Goal: Entertainment & Leisure: Consume media (video, audio)

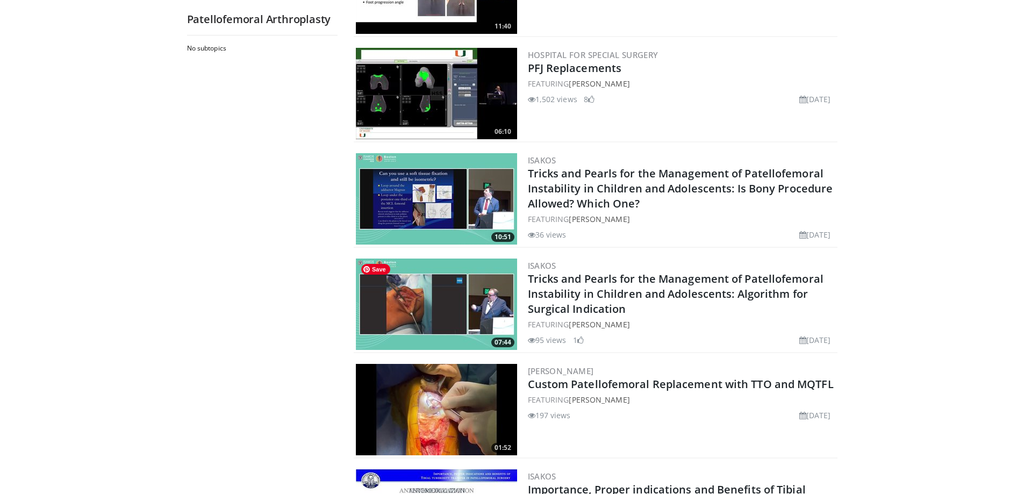
scroll to position [430, 0]
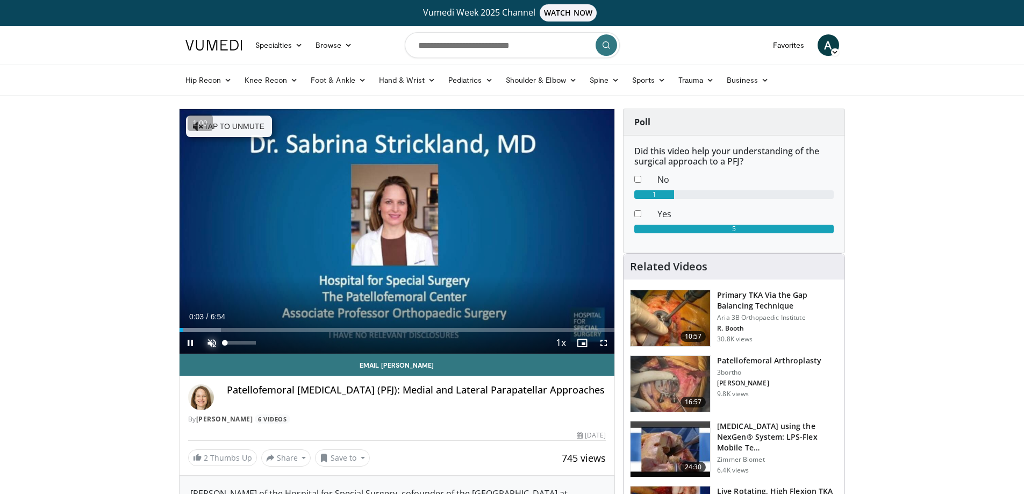
click at [211, 342] on span "Video Player" at bounding box center [212, 343] width 22 height 22
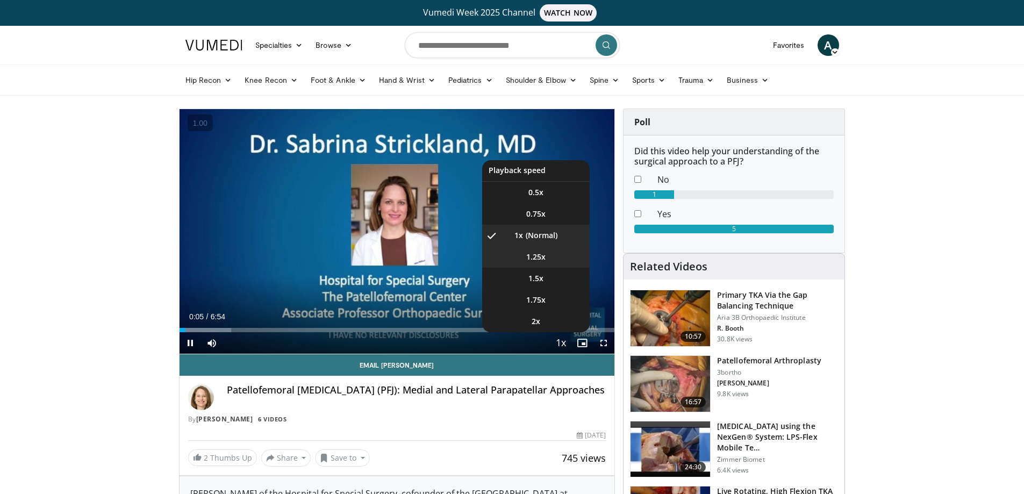
click at [541, 263] on li "1.25x" at bounding box center [536, 257] width 108 height 22
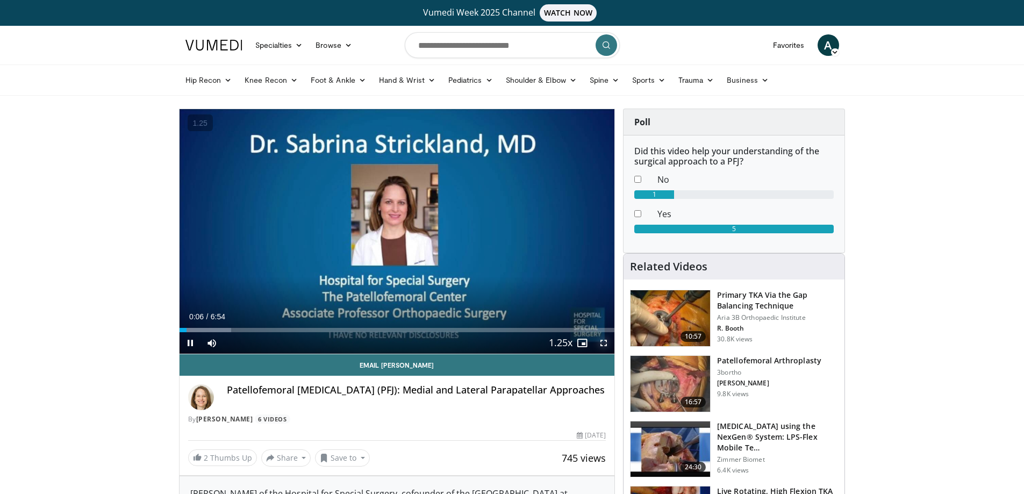
click at [600, 345] on span "Video Player" at bounding box center [604, 343] width 22 height 22
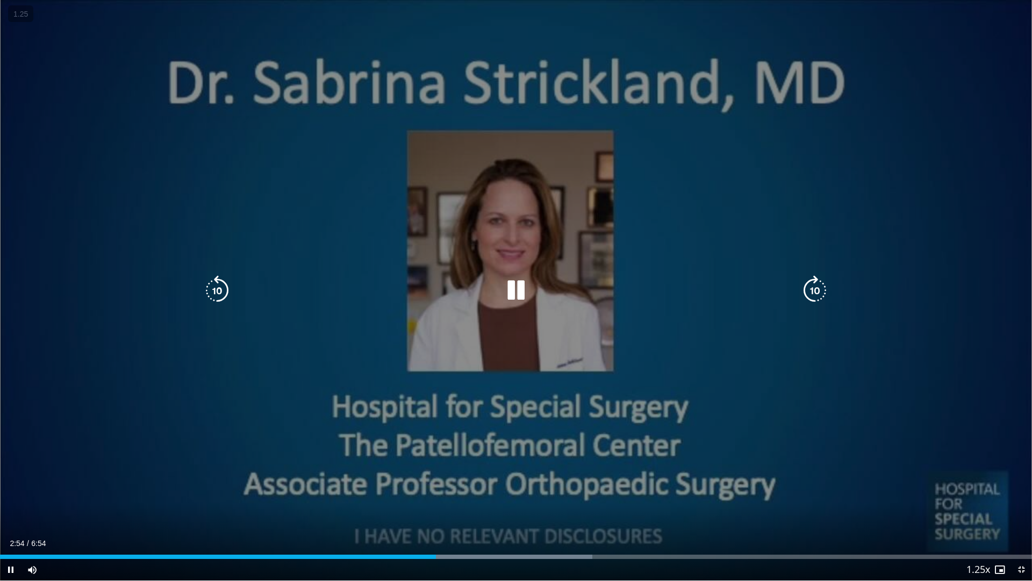
click at [523, 296] on icon "Video Player" at bounding box center [516, 290] width 30 height 30
click at [225, 283] on icon "Video Player" at bounding box center [217, 290] width 30 height 30
click at [516, 285] on icon "Video Player" at bounding box center [516, 290] width 30 height 30
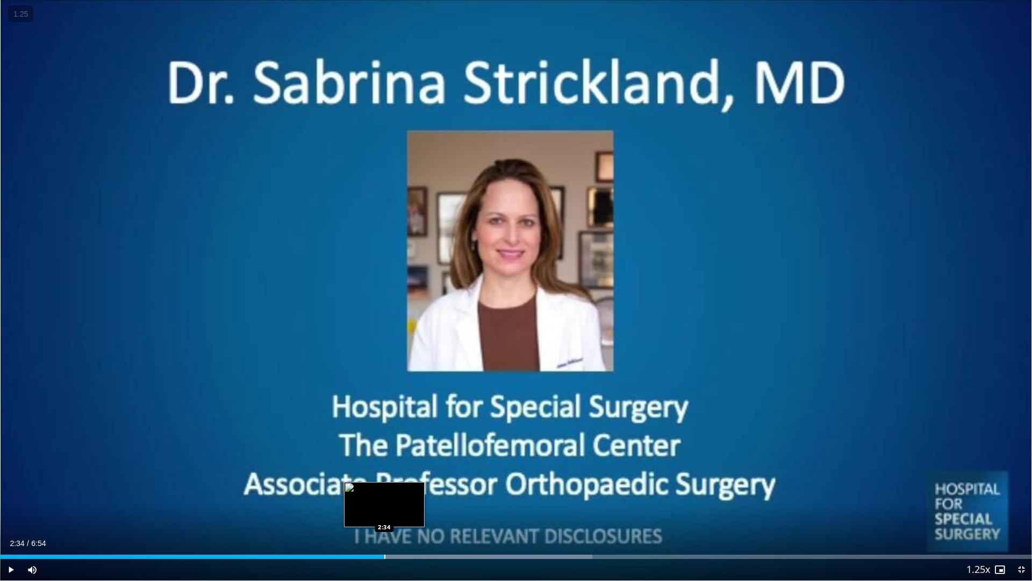
click at [384, 493] on div "Progress Bar" at bounding box center [384, 556] width 1 height 4
click at [6, 493] on span "Video Player" at bounding box center [11, 569] width 22 height 22
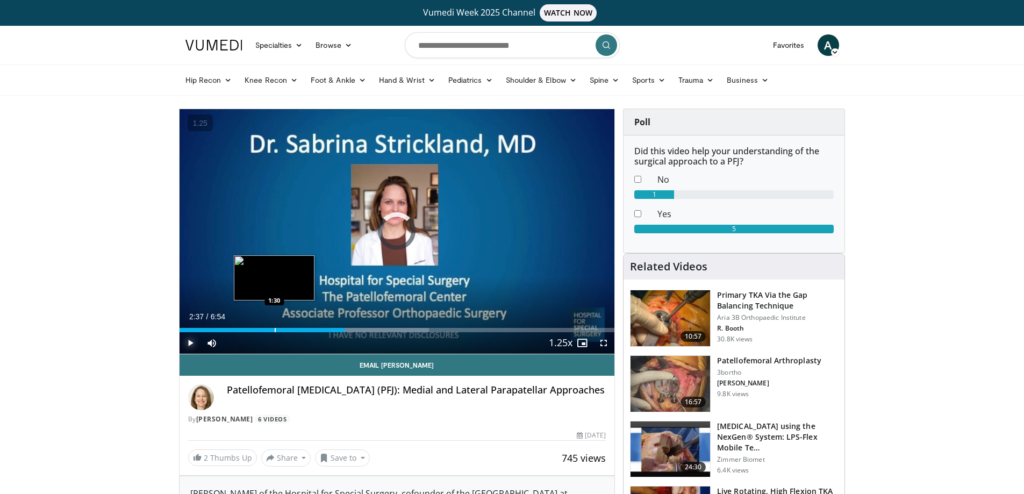
click at [275, 328] on div "Progress Bar" at bounding box center [275, 330] width 1 height 4
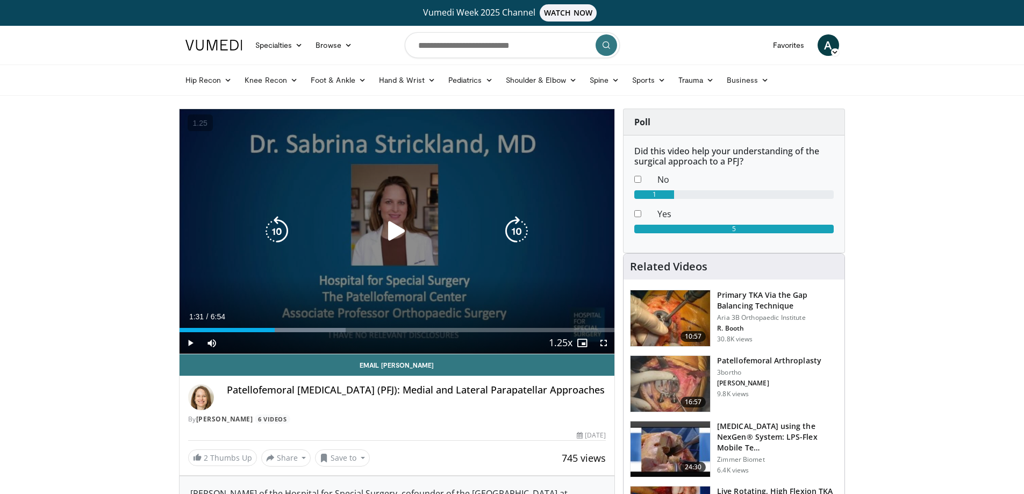
click at [403, 228] on icon "Video Player" at bounding box center [397, 231] width 30 height 30
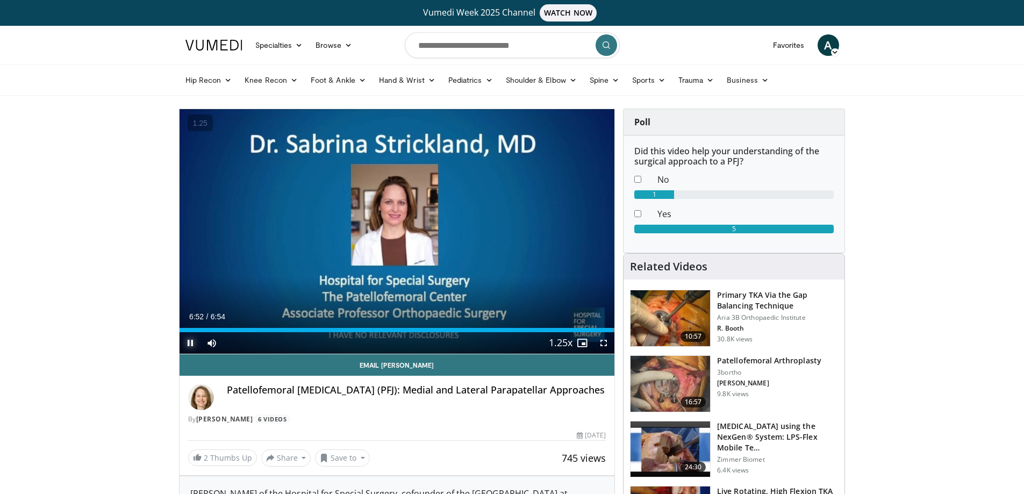
click at [187, 341] on span "Video Player" at bounding box center [191, 343] width 22 height 22
